Goal: Task Accomplishment & Management: Complete application form

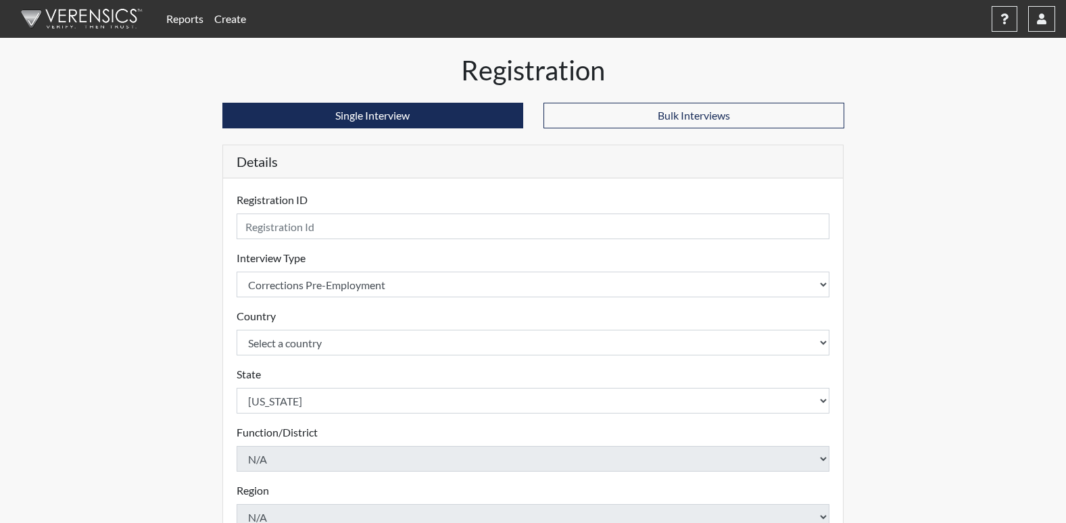
select select "ff733e93-e1bf-11ea-9c9f-0eff0cf7eb8f"
select select "united-states-of-[GEOGRAPHIC_DATA]"
select select "GA"
select select "07d467a1-a762-4c04-a0fd-01b52b78d04c"
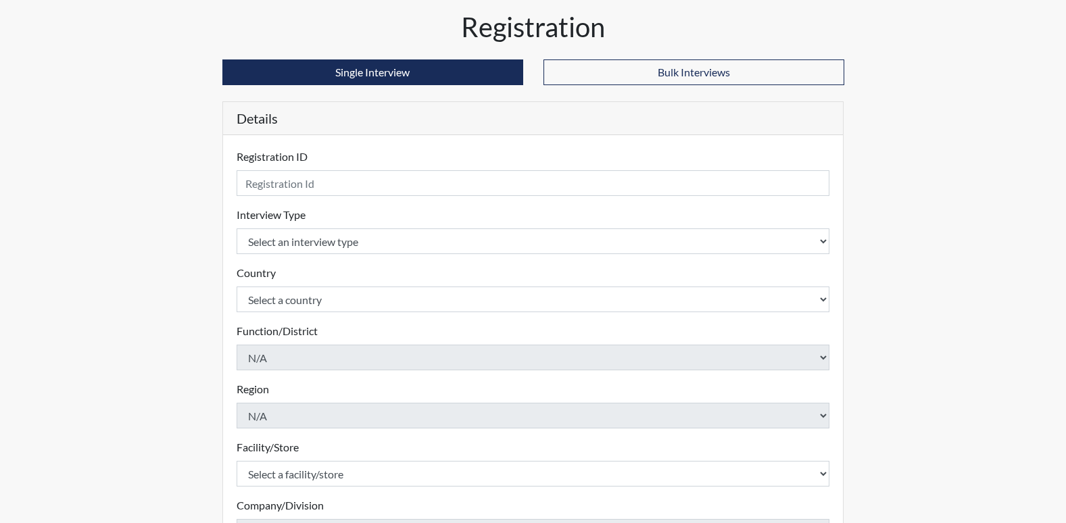
scroll to position [68, 0]
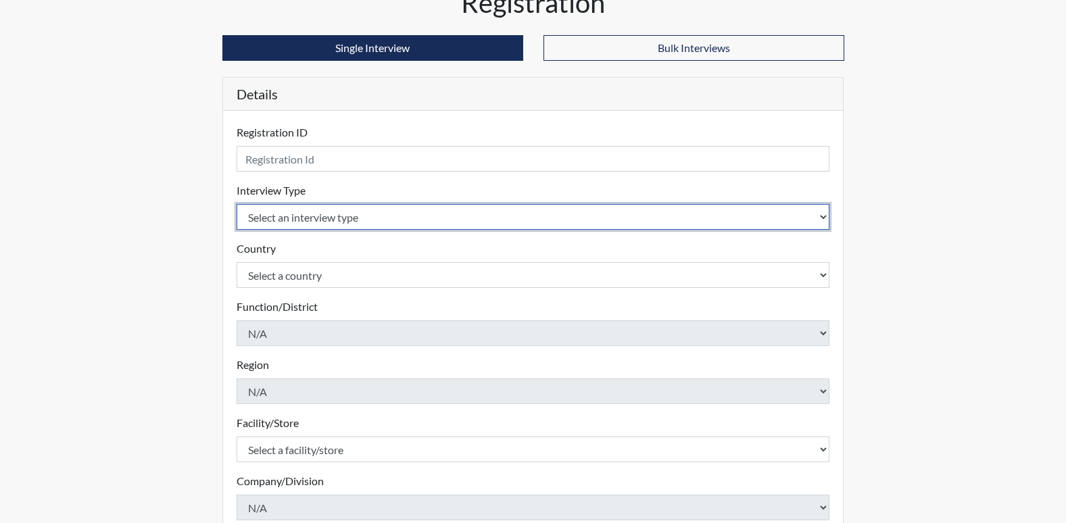
click at [281, 218] on select "Select an interview type Corrections Pre-Employment" at bounding box center [532, 217] width 593 height 26
select select "ff733e93-e1bf-11ea-9c9f-0eff0cf7eb8f"
click at [236, 204] on select "Select an interview type Corrections Pre-Employment" at bounding box center [532, 217] width 593 height 26
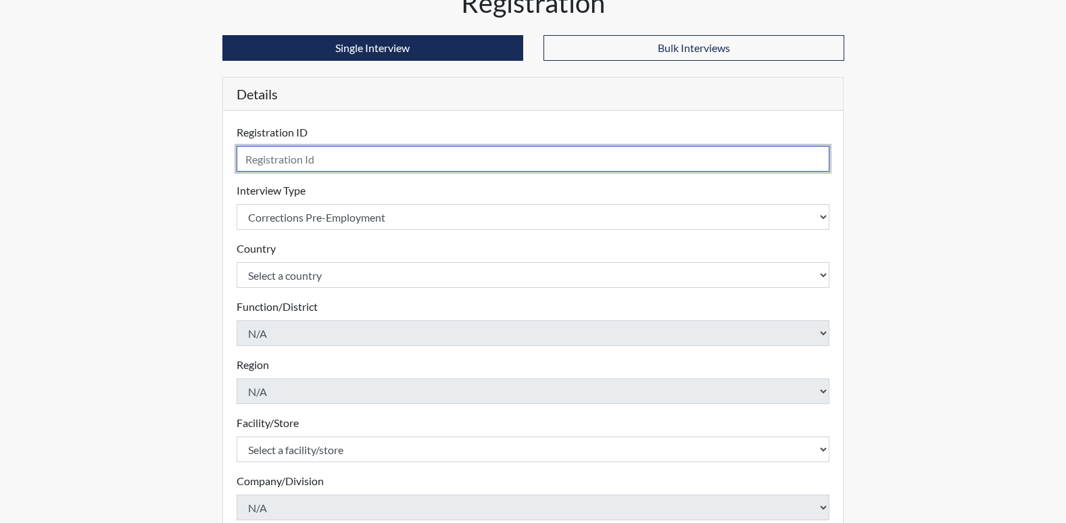
click at [343, 162] on input "text" at bounding box center [532, 159] width 593 height 26
type input "TTR0032"
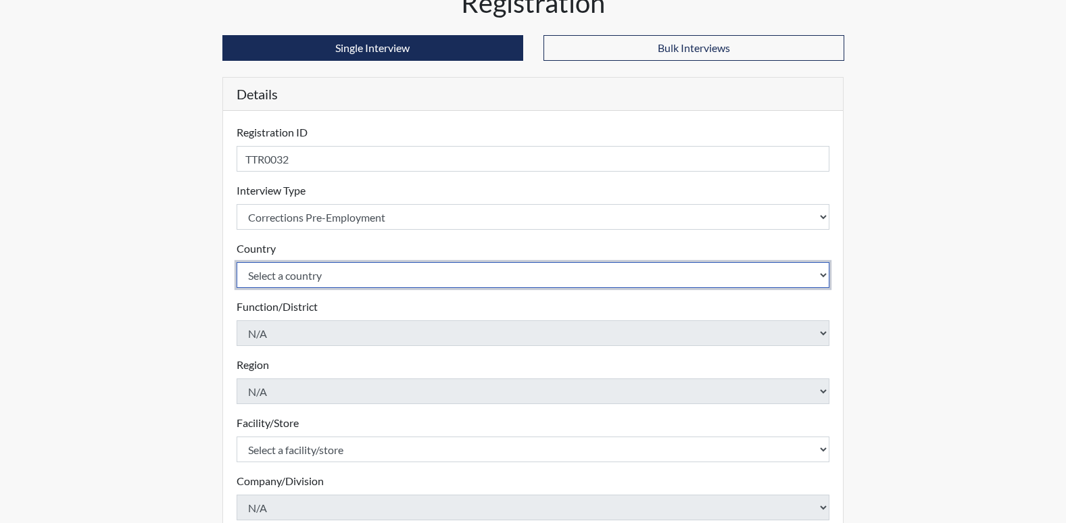
click at [675, 274] on select "Select a country United States Mexico" at bounding box center [532, 275] width 593 height 26
click at [708, 283] on select "Select a country United States Mexico" at bounding box center [532, 275] width 593 height 26
select select "united-states-of-[GEOGRAPHIC_DATA]"
click at [236, 262] on select "Select a country United States Mexico" at bounding box center [532, 275] width 593 height 26
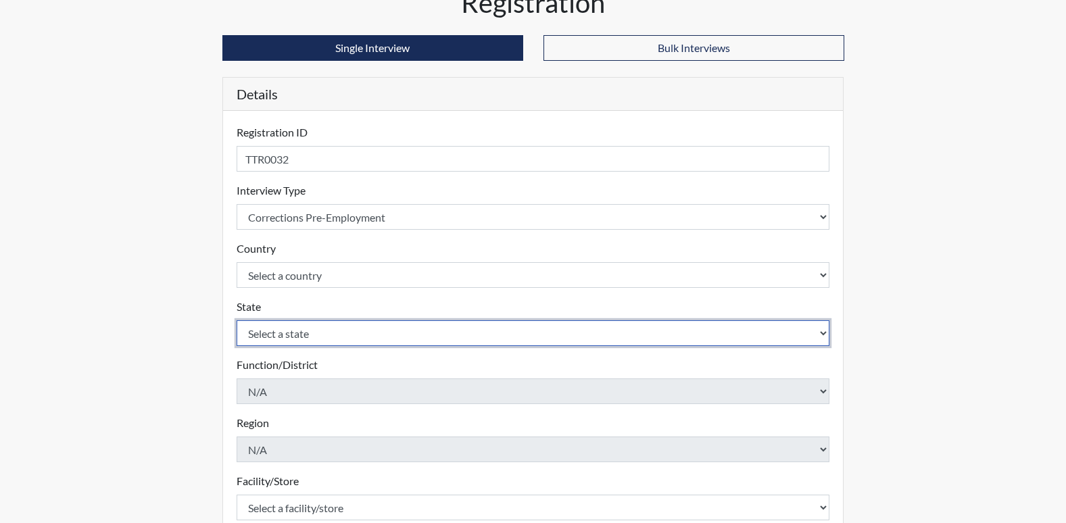
click at [670, 336] on select "Select a state Alabama Alaska Arizona Arkansas California Colorado Connecticut …" at bounding box center [532, 333] width 593 height 26
select select "GA"
click at [236, 320] on select "Select a state Alabama Alaska Arizona Arkansas California Colorado Connecticut …" at bounding box center [532, 333] width 593 height 26
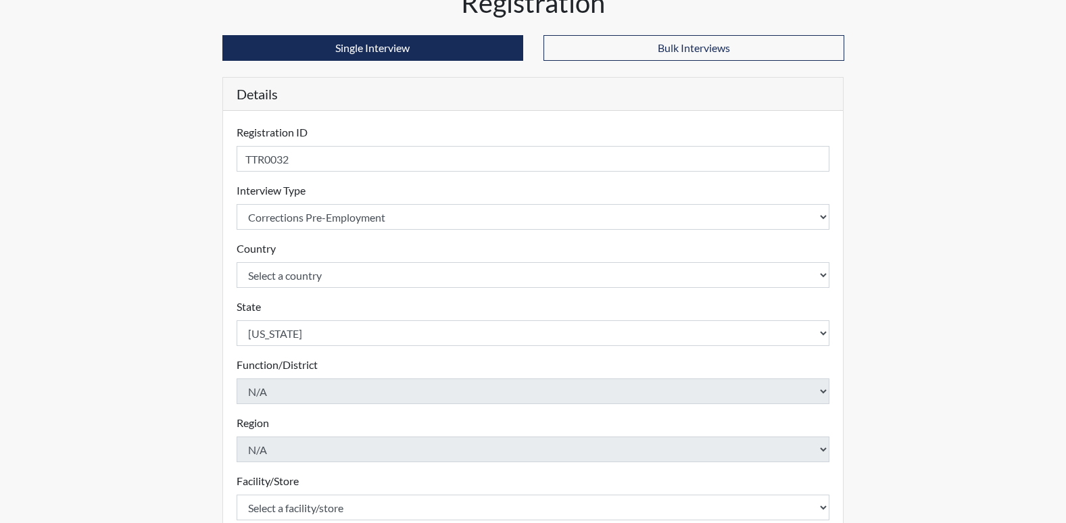
click at [707, 406] on form "Registration ID TTR0032 Please provide a registration ID. Interview Type Select…" at bounding box center [532, 395] width 593 height 543
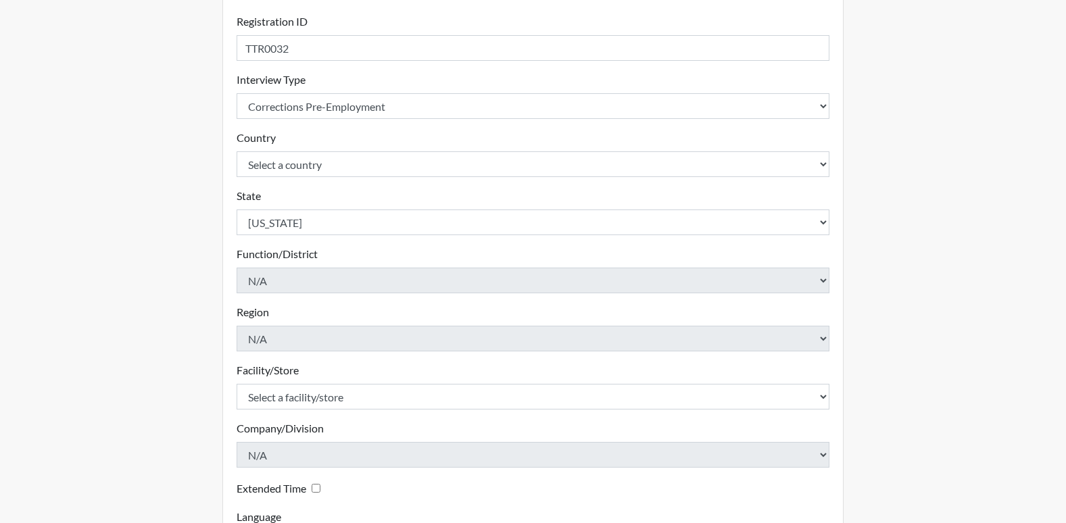
scroll to position [203, 0]
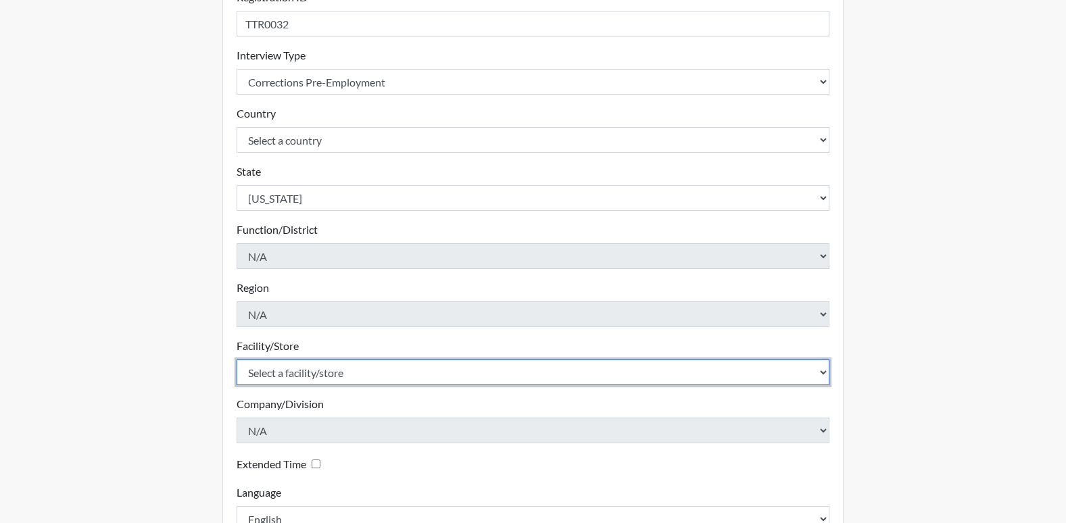
click at [809, 378] on select "Select a facility/store [PERSON_NAME] PDC Pulaski SP" at bounding box center [532, 372] width 593 height 26
select select "07d467a1-a762-4c04-a0fd-01b52b78d04c"
click at [236, 359] on select "Select a facility/store [PERSON_NAME] PDC Pulaski SP" at bounding box center [532, 372] width 593 height 26
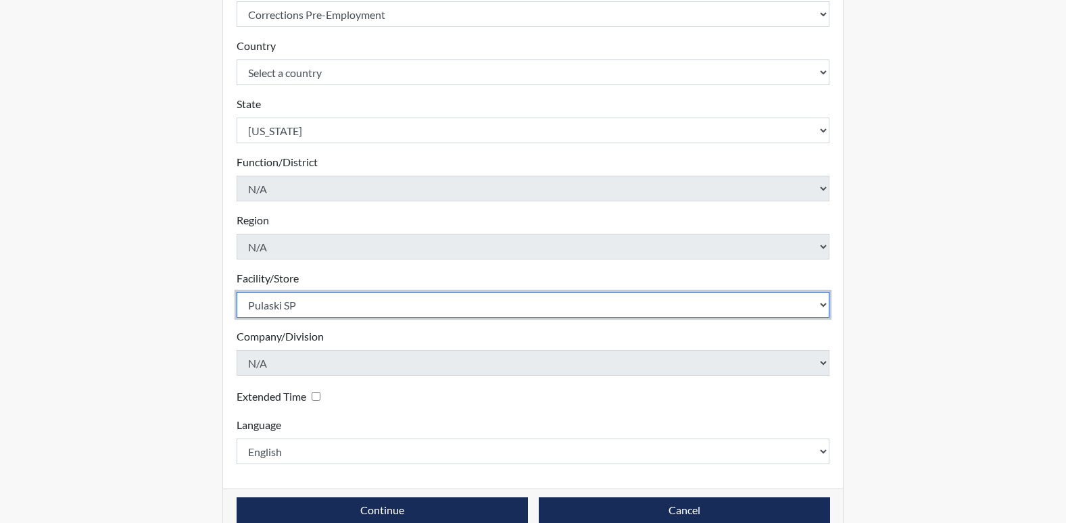
scroll to position [295, 0]
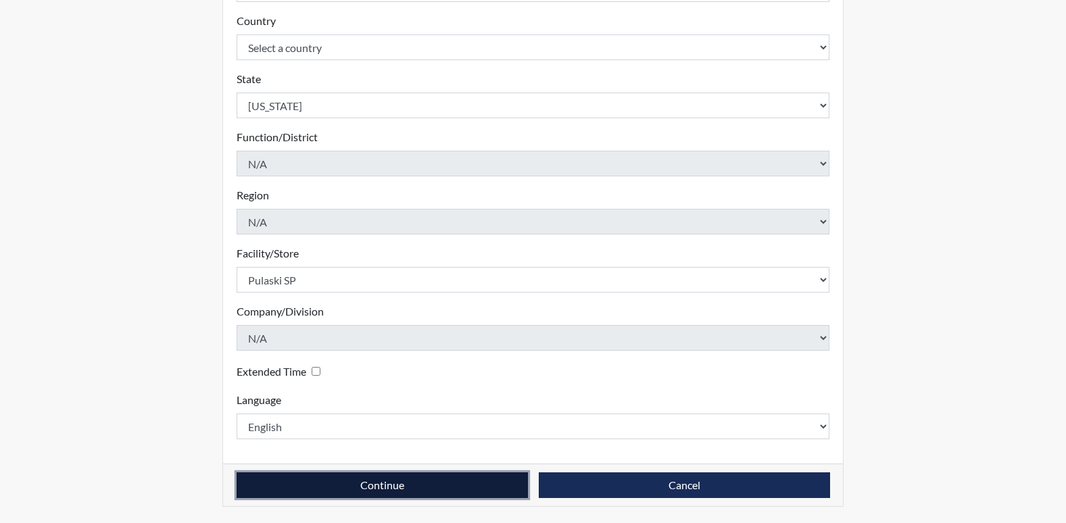
click at [337, 484] on button "Continue" at bounding box center [381, 485] width 291 height 26
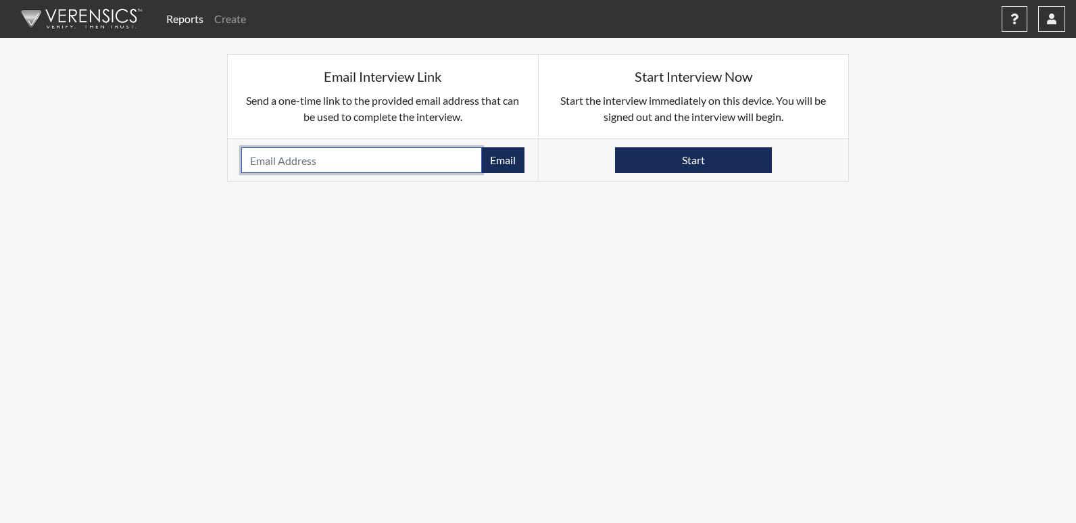
click at [298, 163] on input "email" at bounding box center [361, 160] width 241 height 26
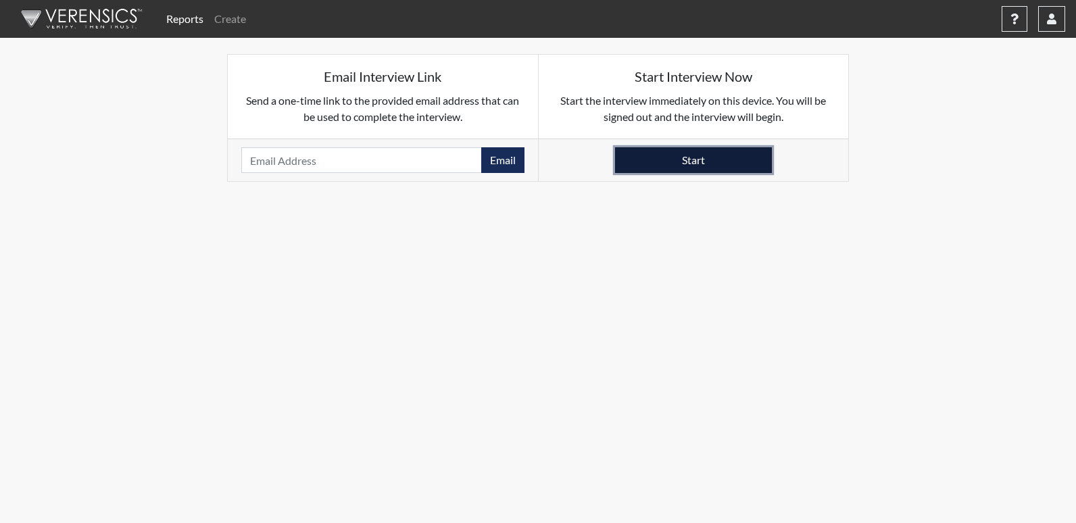
click at [748, 167] on button "Start" at bounding box center [693, 160] width 157 height 26
